Goal: Task Accomplishment & Management: Manage account settings

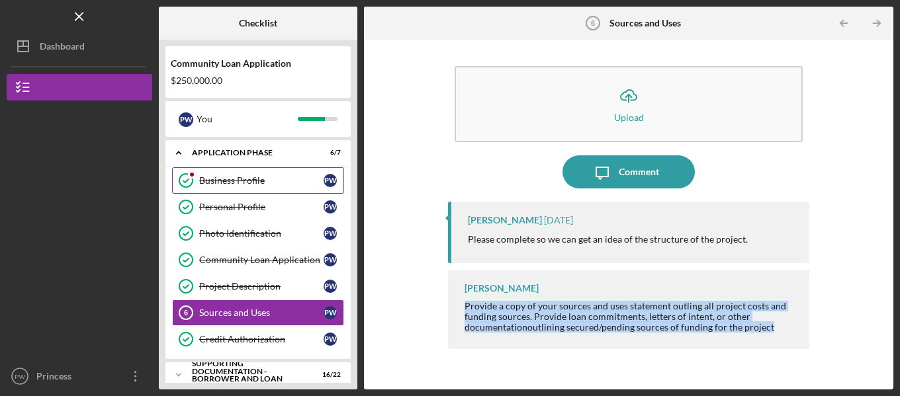
scroll to position [42, 0]
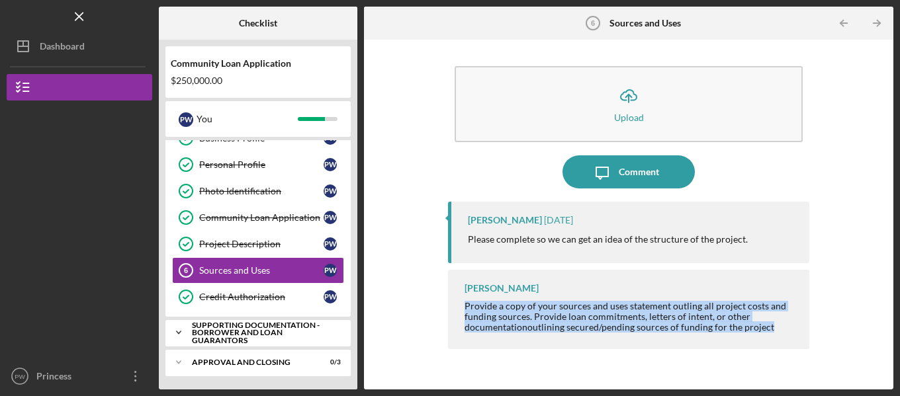
click at [181, 333] on icon "Icon/Expander" at bounding box center [178, 333] width 26 height 26
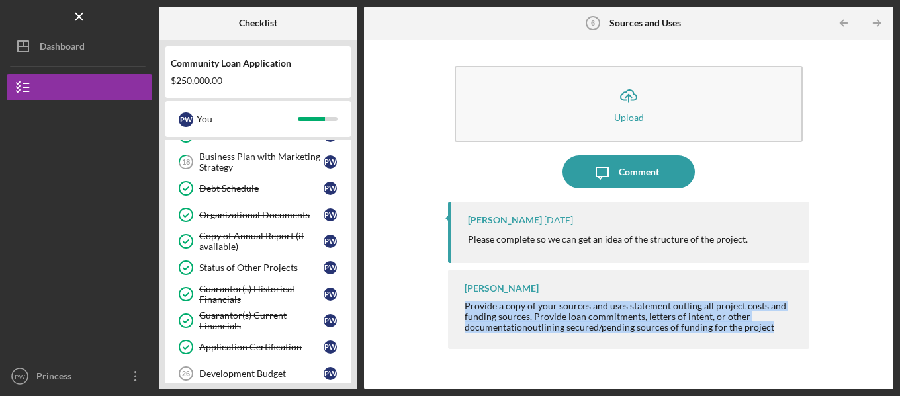
scroll to position [632, 0]
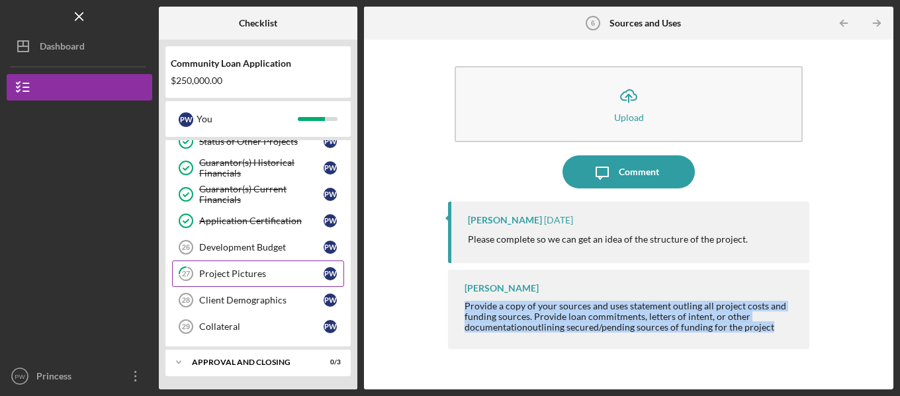
click at [214, 277] on div "Project Pictures" at bounding box center [261, 274] width 124 height 11
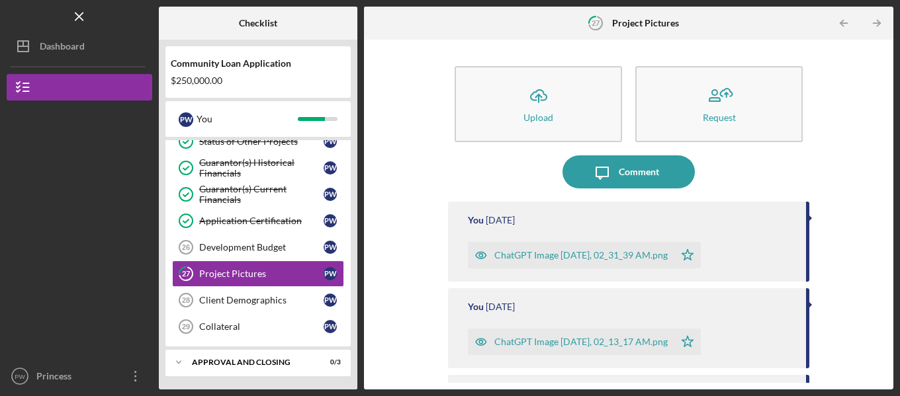
click at [526, 252] on div "ChatGPT Image [DATE], 02_31_39 AM.png" at bounding box center [580, 255] width 173 height 11
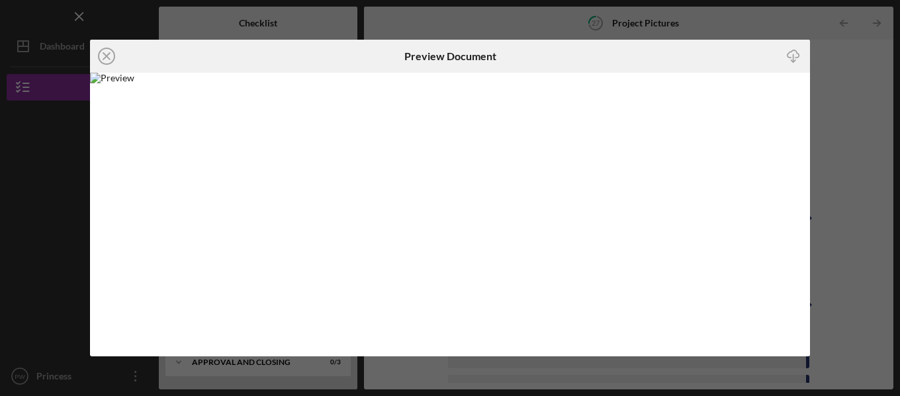
click at [768, 24] on div "Icon/Close Preview Document Icon/Download" at bounding box center [450, 198] width 900 height 396
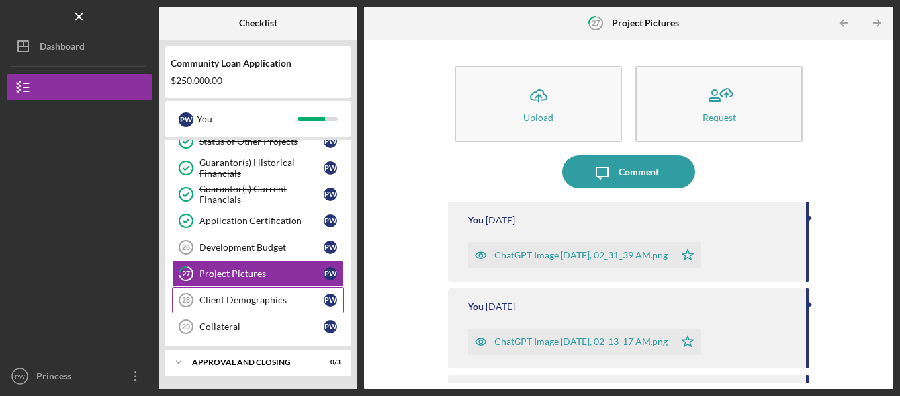
click at [244, 296] on div "Client Demographics" at bounding box center [261, 300] width 124 height 11
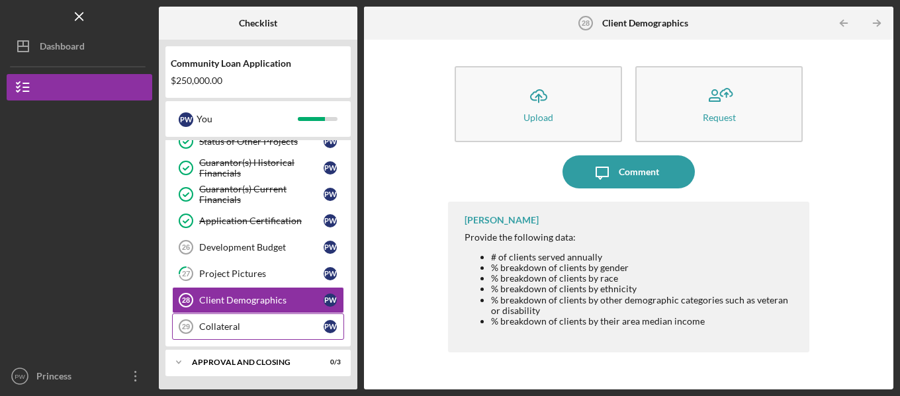
click at [211, 327] on div "Collateral" at bounding box center [261, 327] width 124 height 11
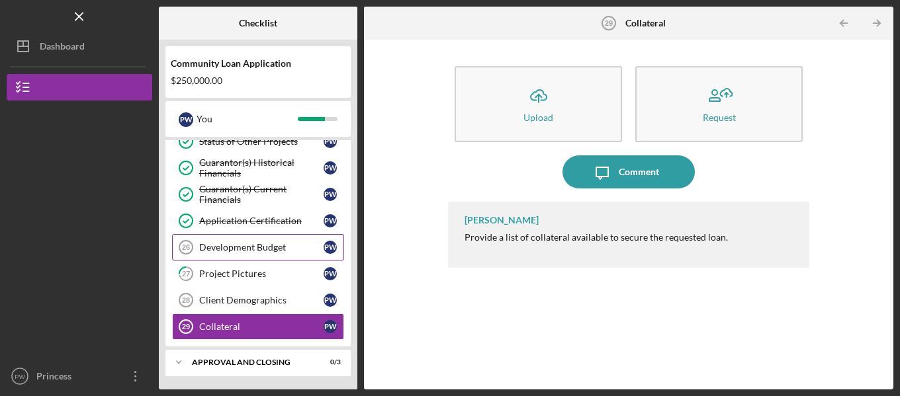
click at [261, 248] on div "Development Budget" at bounding box center [261, 247] width 124 height 11
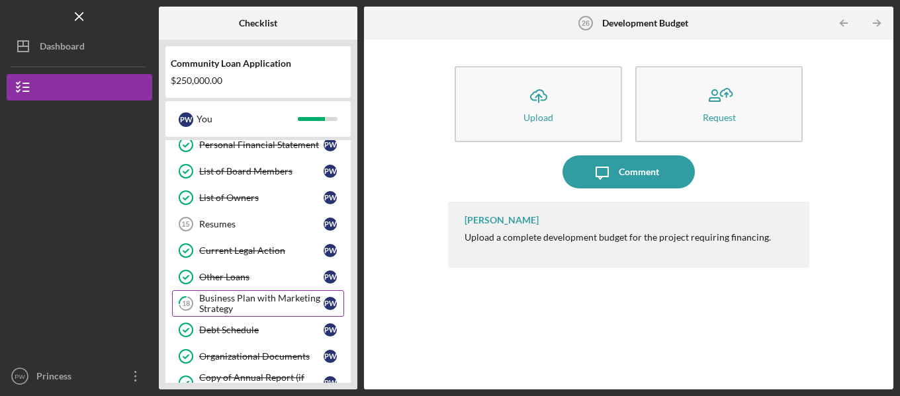
scroll to position [433, 0]
